Goal: Task Accomplishment & Management: Complete application form

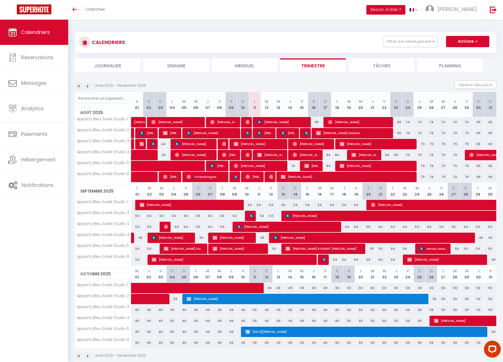
click at [247, 153] on img at bounding box center [247, 155] width 4 height 4
select select "OK"
select select "0"
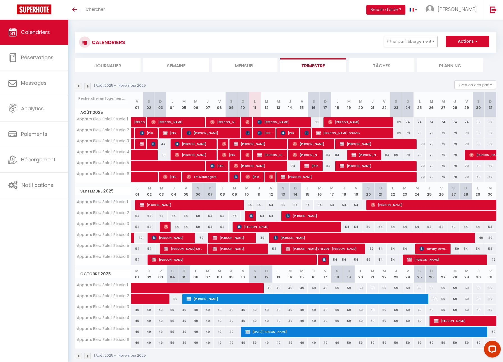
select select "1"
select select
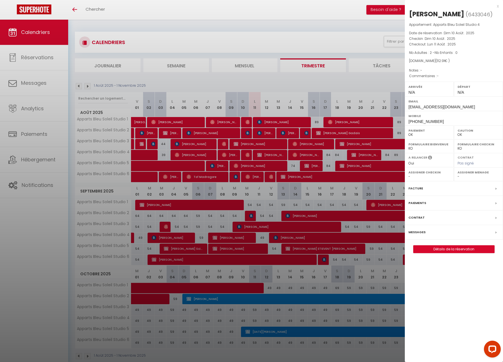
click at [420, 231] on label "Messages" at bounding box center [417, 232] width 17 height 6
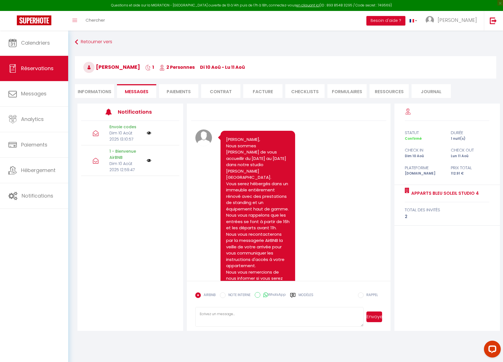
scroll to position [752, 0]
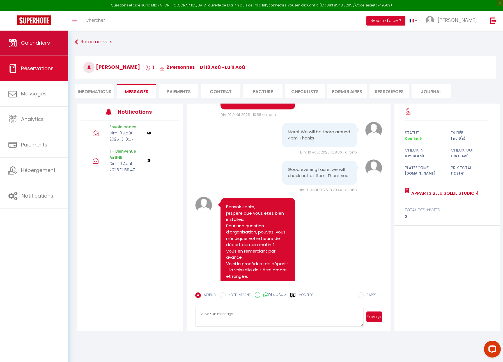
click at [60, 50] on link "Calendriers" at bounding box center [34, 42] width 68 height 25
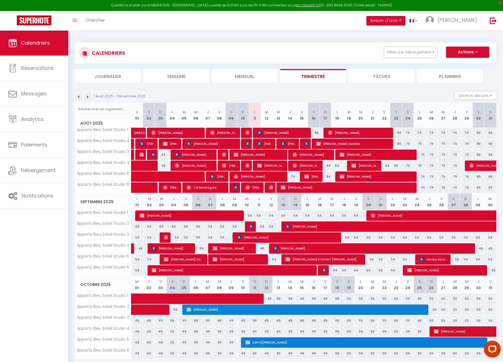
click at [270, 188] on img at bounding box center [271, 187] width 4 height 4
select select "OK"
select select "0"
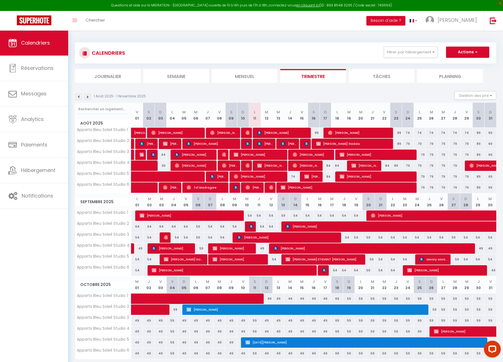
select select "1"
select select
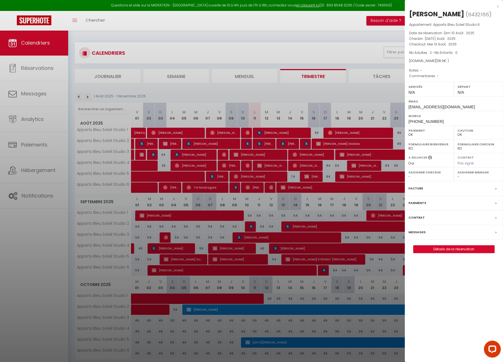
click at [332, 50] on div at bounding box center [251, 181] width 503 height 362
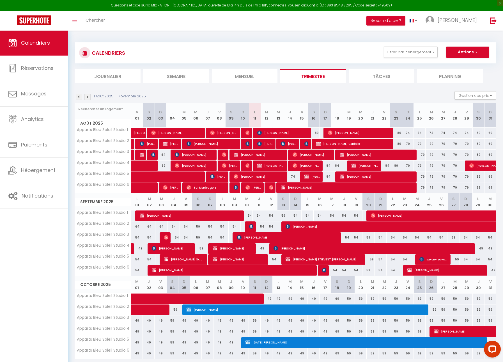
click at [304, 164] on span "[PERSON_NAME]" at bounding box center [306, 165] width 27 height 11
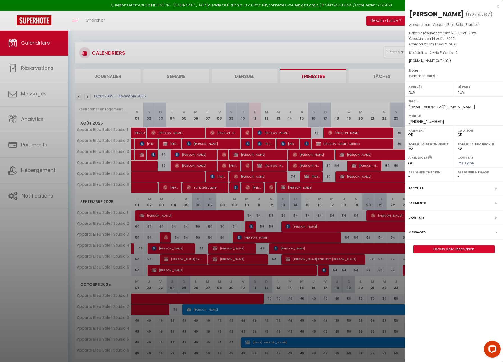
click at [414, 229] on label "Messages" at bounding box center [417, 232] width 17 height 6
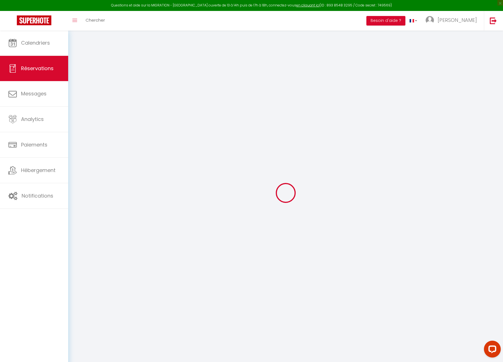
type input "Maryline"
type input "Cohadon"
type input "[EMAIL_ADDRESS][DOMAIN_NAME]"
type input "[PHONE_NUMBER]"
select select
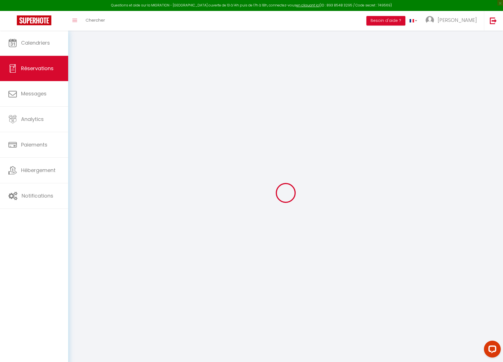
type input "56.28"
select select "3196"
select select "1"
select select
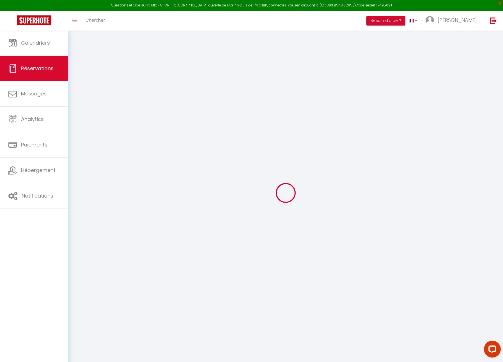
type input "2"
select select "12"
select select
type input "272.7"
checkbox input "false"
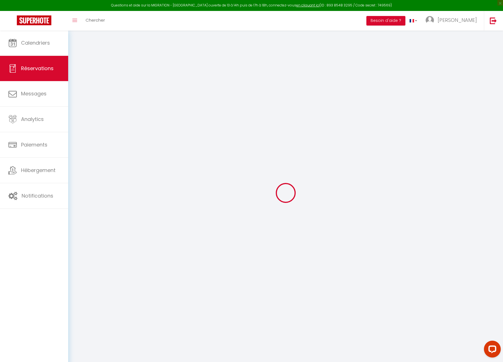
type input "0"
select select "1"
type input "0"
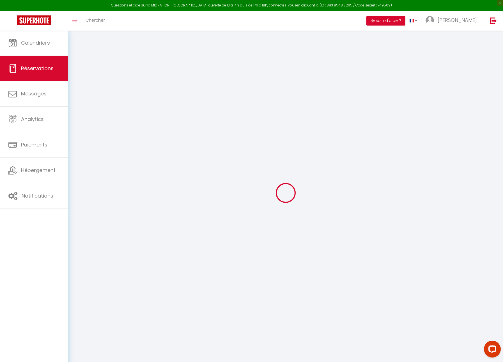
select select
select select "15"
checkbox input "false"
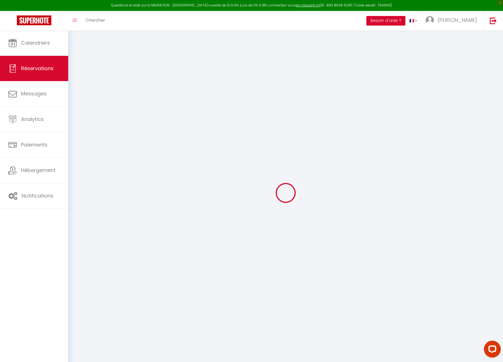
select select
checkbox input "false"
select select
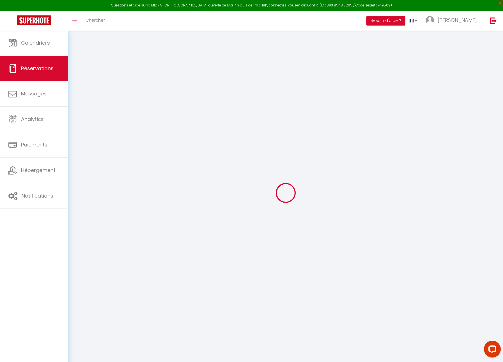
select select
checkbox input "false"
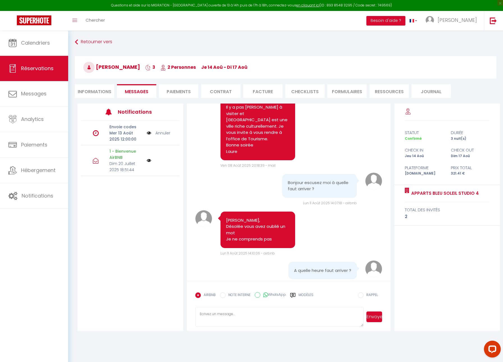
scroll to position [585, 0]
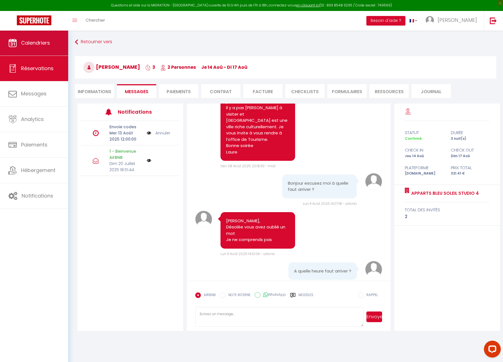
click at [38, 39] on link "Calendriers" at bounding box center [34, 42] width 68 height 25
